Goal: Check status: Check status

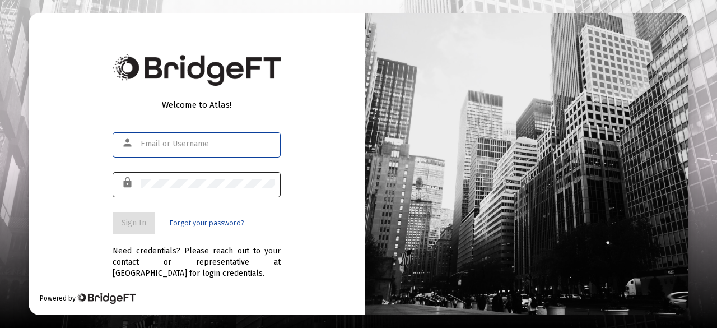
type input "[PERSON_NAME][EMAIL_ADDRESS][PERSON_NAME][DOMAIN_NAME]"
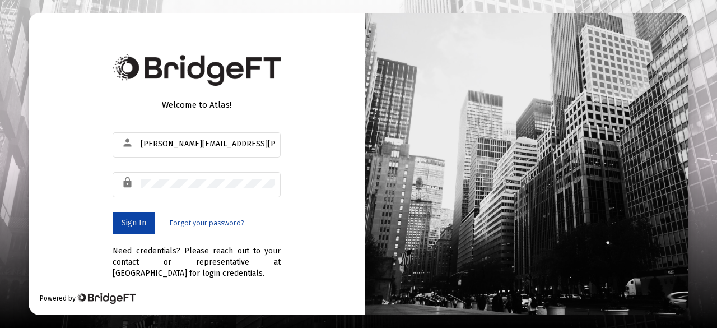
click at [127, 218] on span "Sign In" at bounding box center [134, 223] width 25 height 10
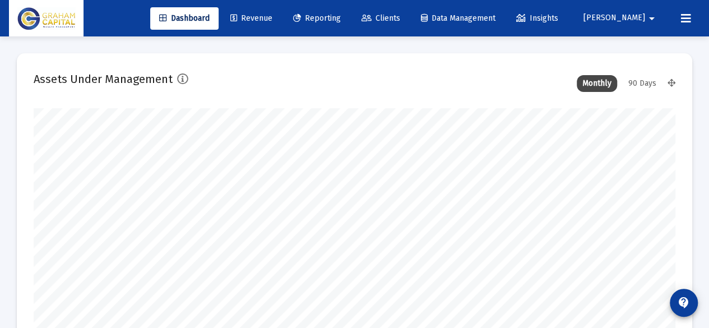
scroll to position [224, 344]
click at [350, 8] on link "Reporting" at bounding box center [317, 18] width 66 height 22
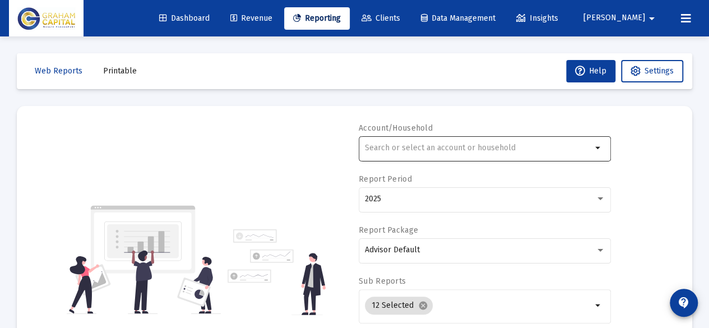
click at [462, 147] on input "text" at bounding box center [478, 147] width 227 height 9
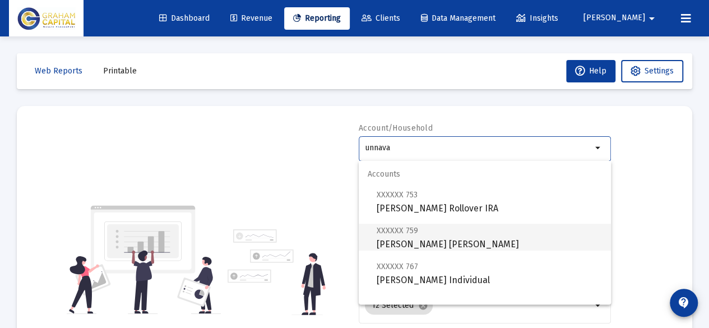
scroll to position [45, 0]
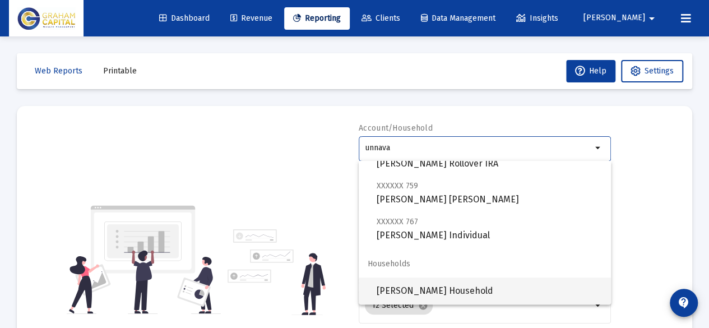
click at [450, 292] on span "[PERSON_NAME] Household" at bounding box center [488, 290] width 225 height 27
type input "[PERSON_NAME] Household"
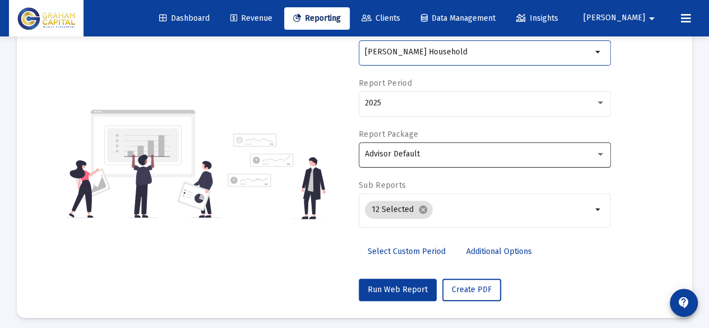
scroll to position [101, 0]
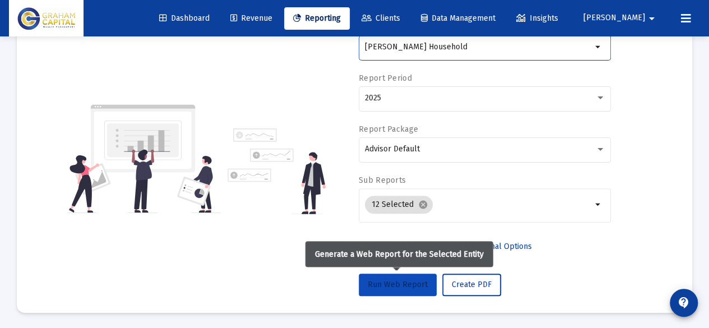
click at [415, 280] on span "Run Web Report" at bounding box center [397, 285] width 60 height 10
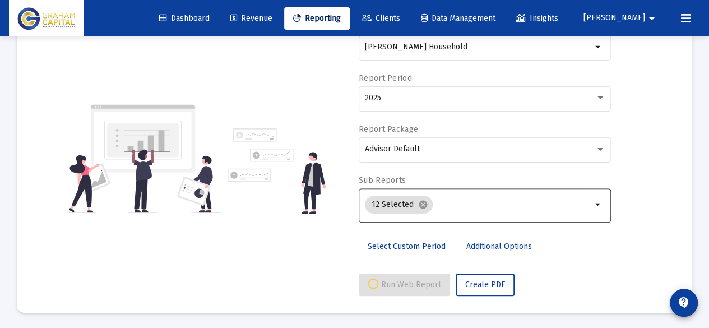
select select "View all"
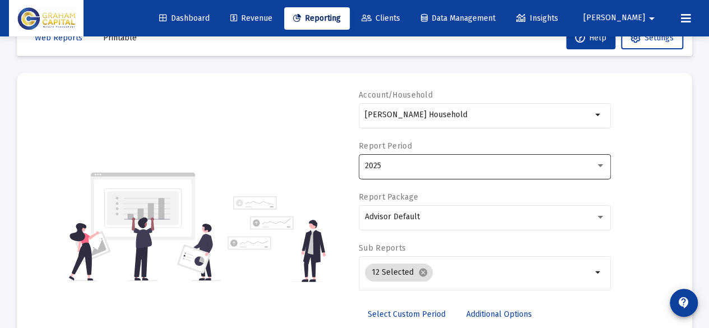
scroll to position [32, 0]
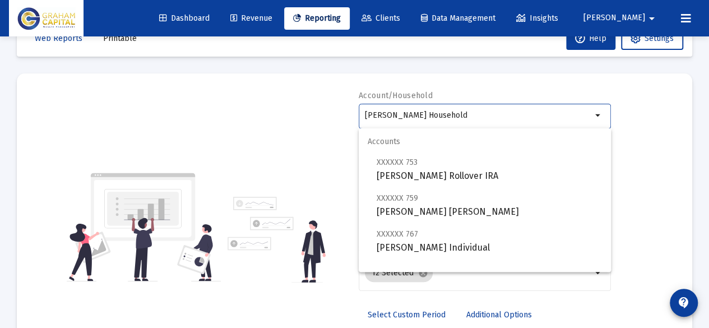
drag, startPoint x: 473, startPoint y: 113, endPoint x: 282, endPoint y: 117, distance: 190.5
click at [282, 117] on div "Account/Household [PERSON_NAME] Household arrow_drop_down Report Period 2025 Re…" at bounding box center [354, 227] width 641 height 274
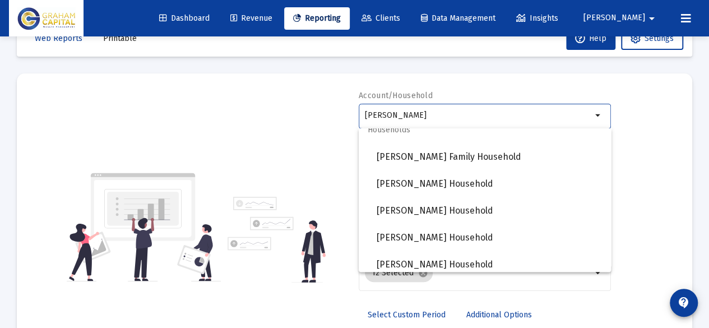
scroll to position [296, 0]
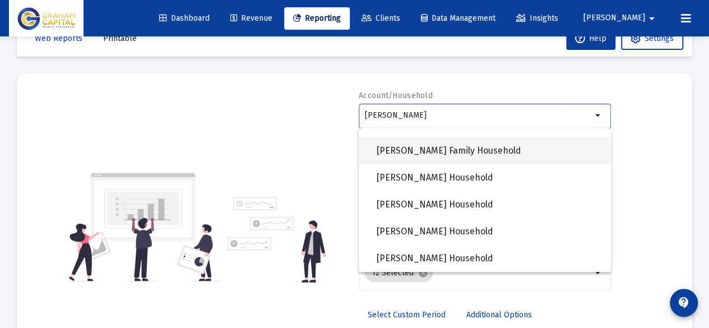
click at [431, 149] on span "[PERSON_NAME] Family Household" at bounding box center [488, 150] width 225 height 27
type input "[PERSON_NAME] Family Household"
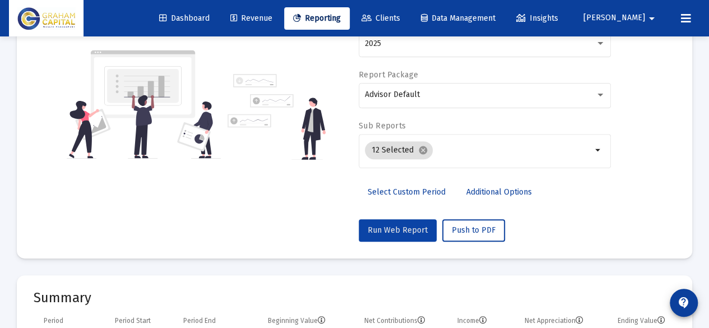
click at [409, 227] on span "Run Web Report" at bounding box center [397, 230] width 60 height 10
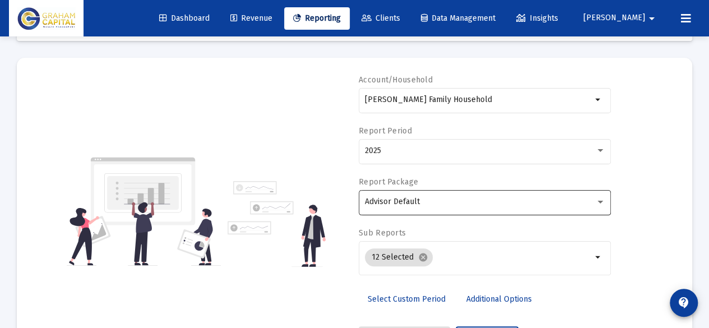
scroll to position [101, 0]
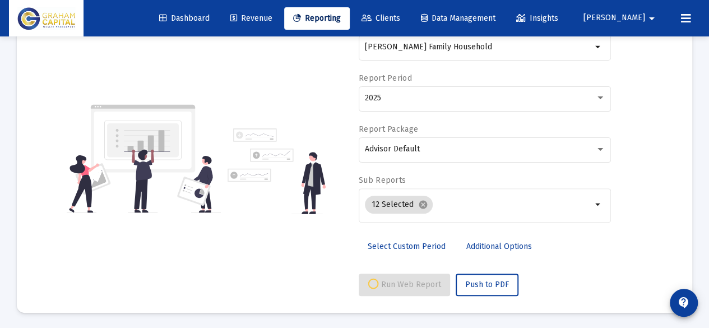
select select "View all"
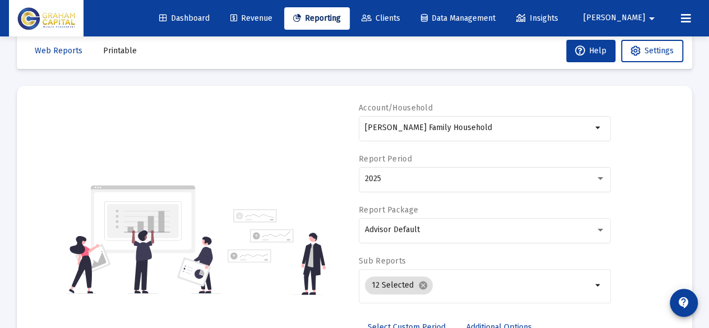
scroll to position [0, 0]
